Goal: Task Accomplishment & Management: Use online tool/utility

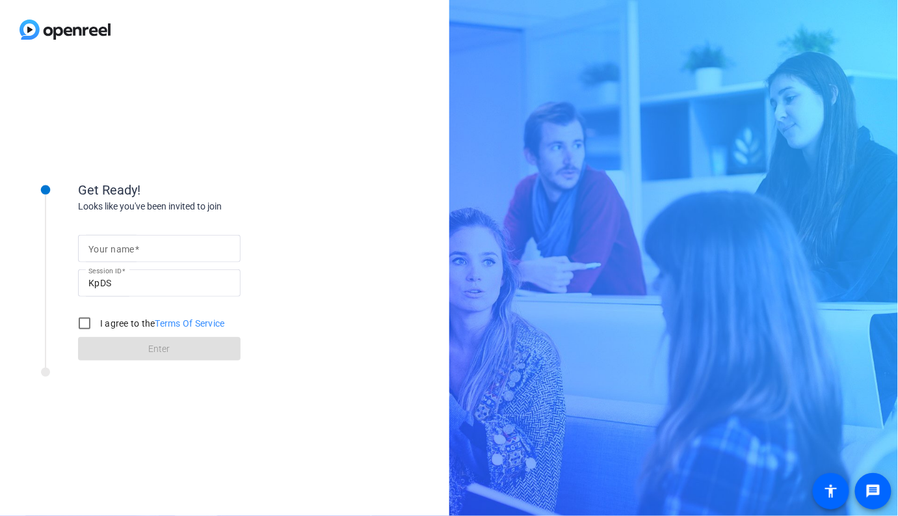
click at [162, 258] on div at bounding box center [159, 248] width 142 height 27
type input "[PERSON_NAME]"
click at [98, 318] on div at bounding box center [84, 323] width 31 height 31
checkbox input "true"
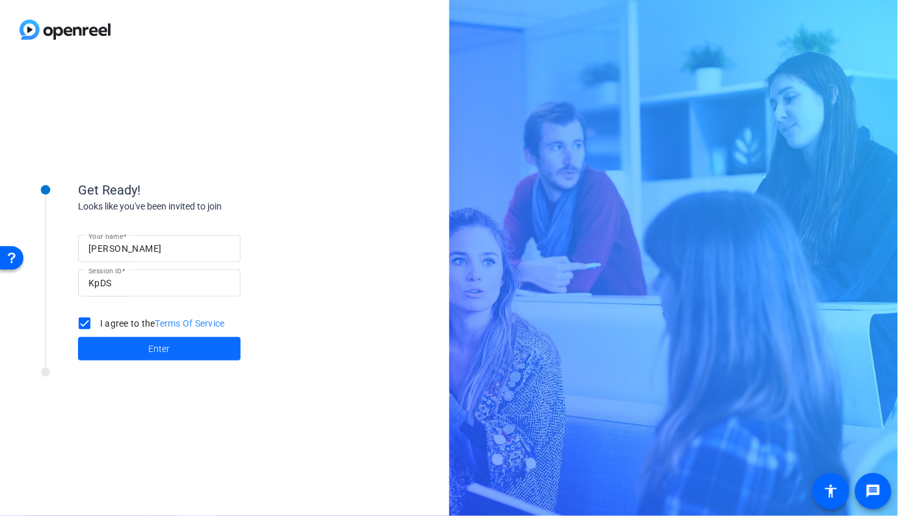
click at [168, 346] on span "Enter" at bounding box center [159, 349] width 21 height 14
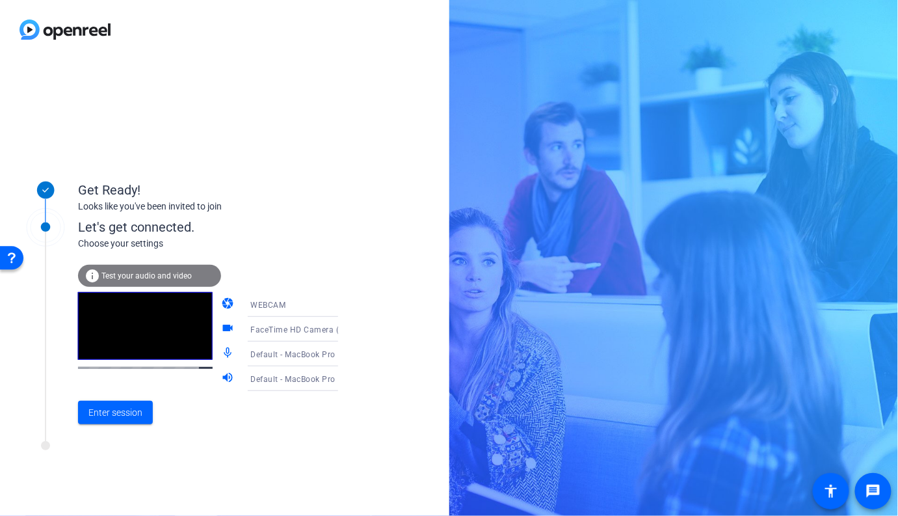
click at [296, 309] on div "WEBCAM" at bounding box center [298, 304] width 97 height 16
click at [296, 309] on div at bounding box center [449, 258] width 898 height 516
click at [302, 330] on span "FaceTime HD Camera (2C0E:82E3)" at bounding box center [316, 329] width 133 height 10
click at [310, 270] on div at bounding box center [449, 258] width 898 height 516
click at [221, 329] on mat-icon "videocam" at bounding box center [229, 329] width 16 height 16
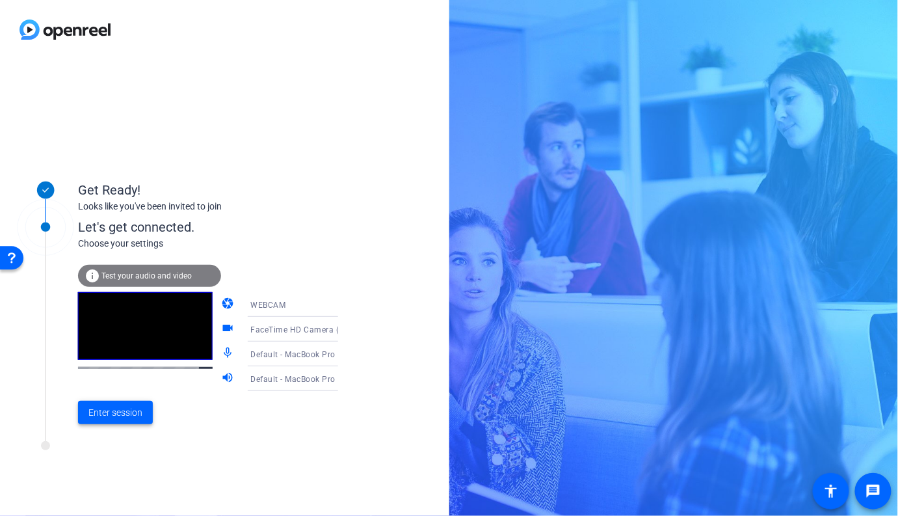
click at [130, 408] on span "Enter session" at bounding box center [115, 413] width 54 height 14
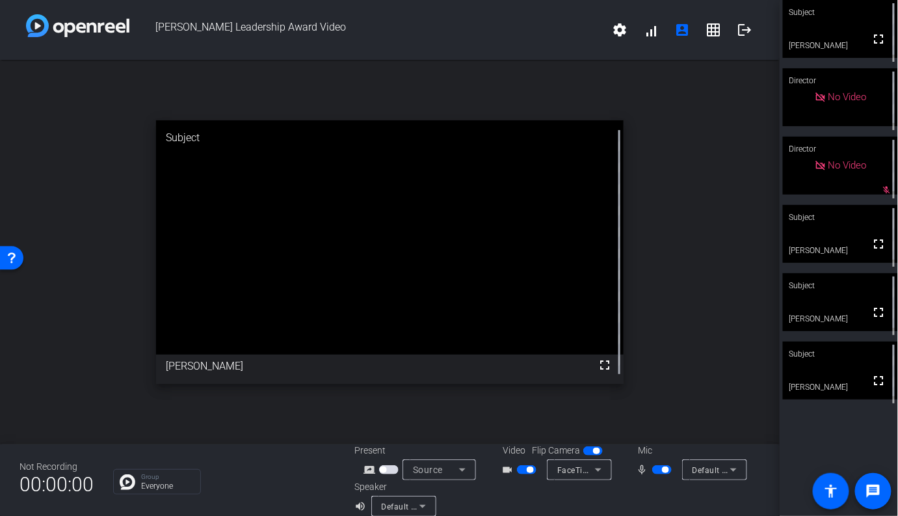
click at [823, 386] on video at bounding box center [840, 370] width 115 height 58
click at [680, 341] on div "open_in_new Subject fullscreen [PERSON_NAME]" at bounding box center [390, 252] width 780 height 384
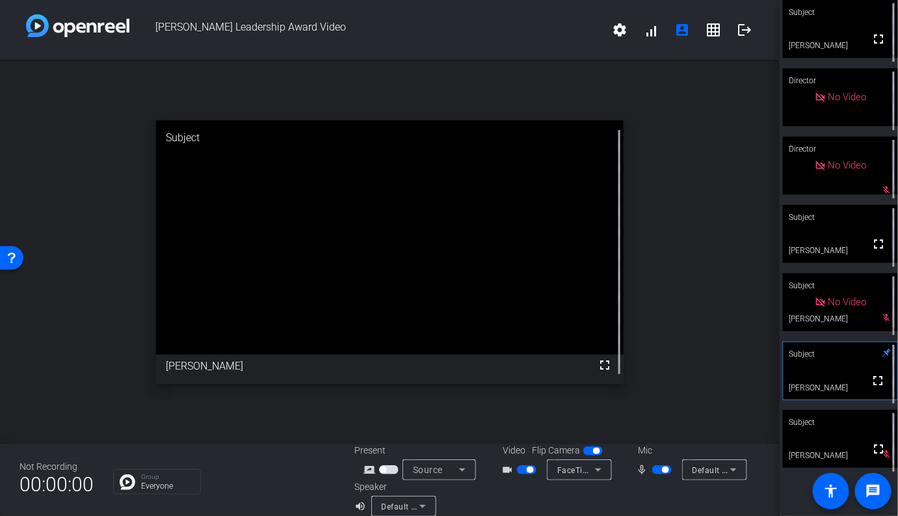
click at [659, 471] on span "button" at bounding box center [662, 469] width 20 height 9
click at [669, 471] on span "button" at bounding box center [662, 469] width 20 height 9
click at [661, 469] on button "button" at bounding box center [662, 469] width 20 height 9
click at [657, 471] on span "button" at bounding box center [662, 469] width 20 height 9
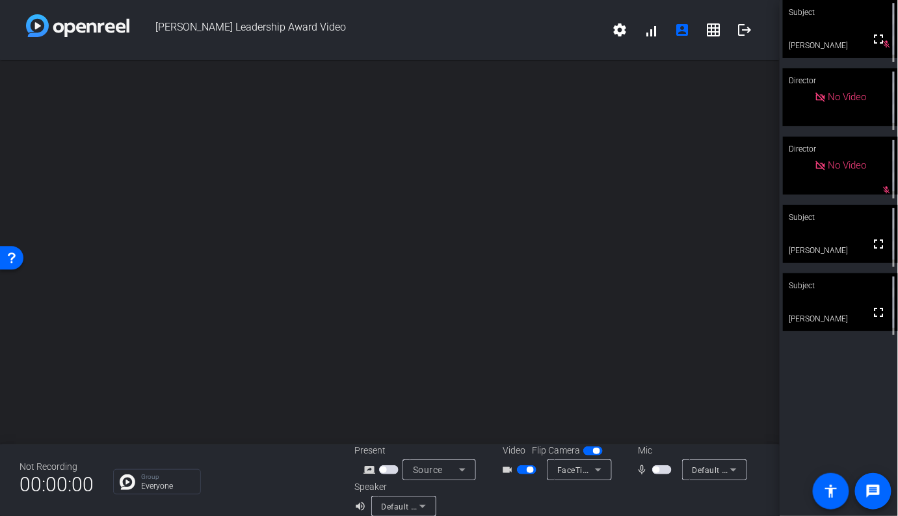
click at [664, 471] on span "button" at bounding box center [662, 469] width 20 height 9
